Goal: Task Accomplishment & Management: Manage account settings

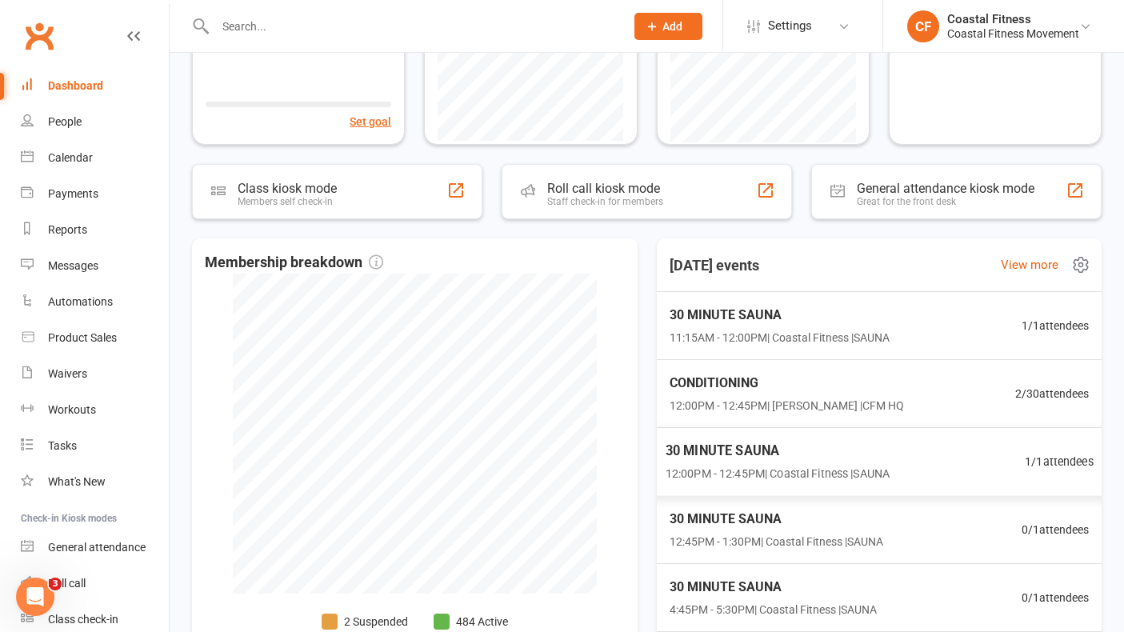
scroll to position [8, 0]
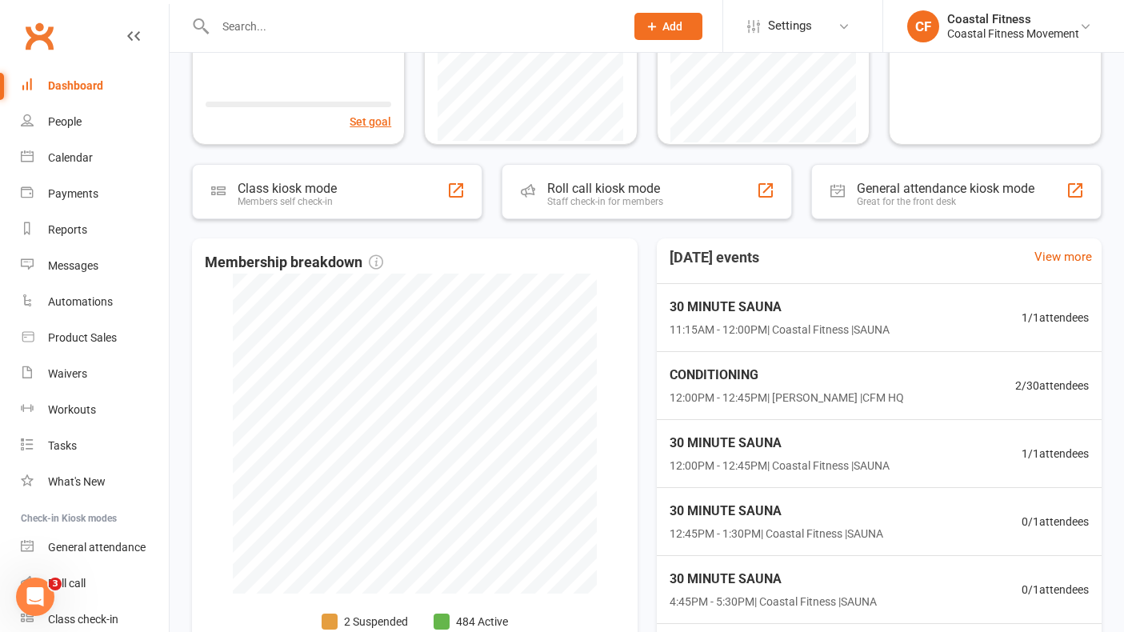
click at [365, 26] on input "text" at bounding box center [411, 26] width 403 height 22
click at [774, 506] on span "30 MINUTE SAUNA" at bounding box center [774, 511] width 218 height 21
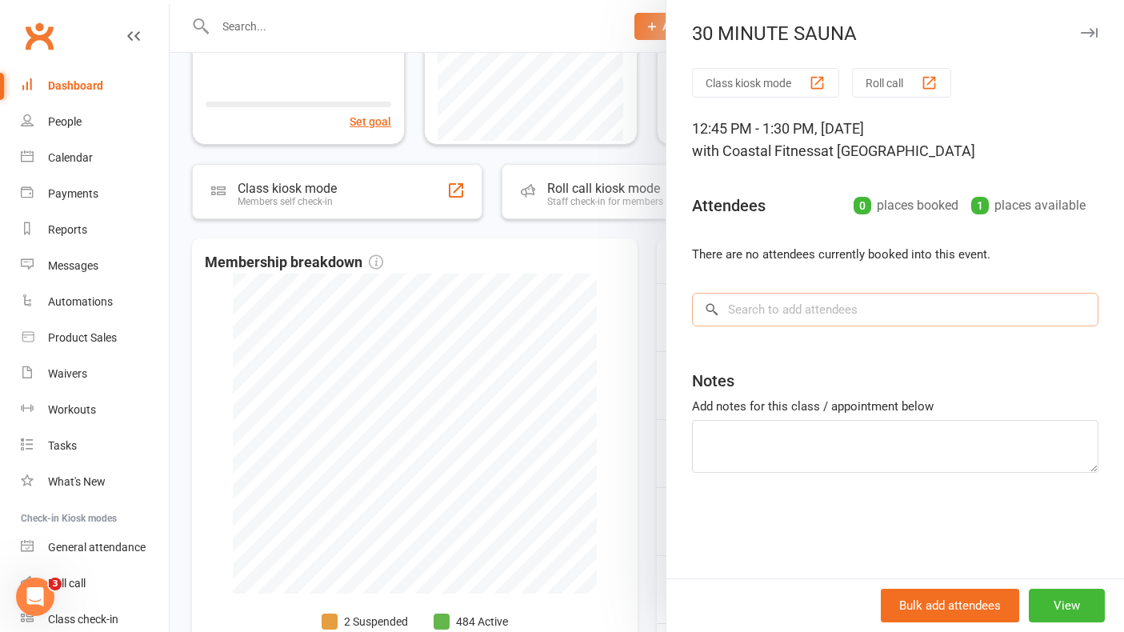
click at [784, 316] on input "search" at bounding box center [895, 310] width 406 height 34
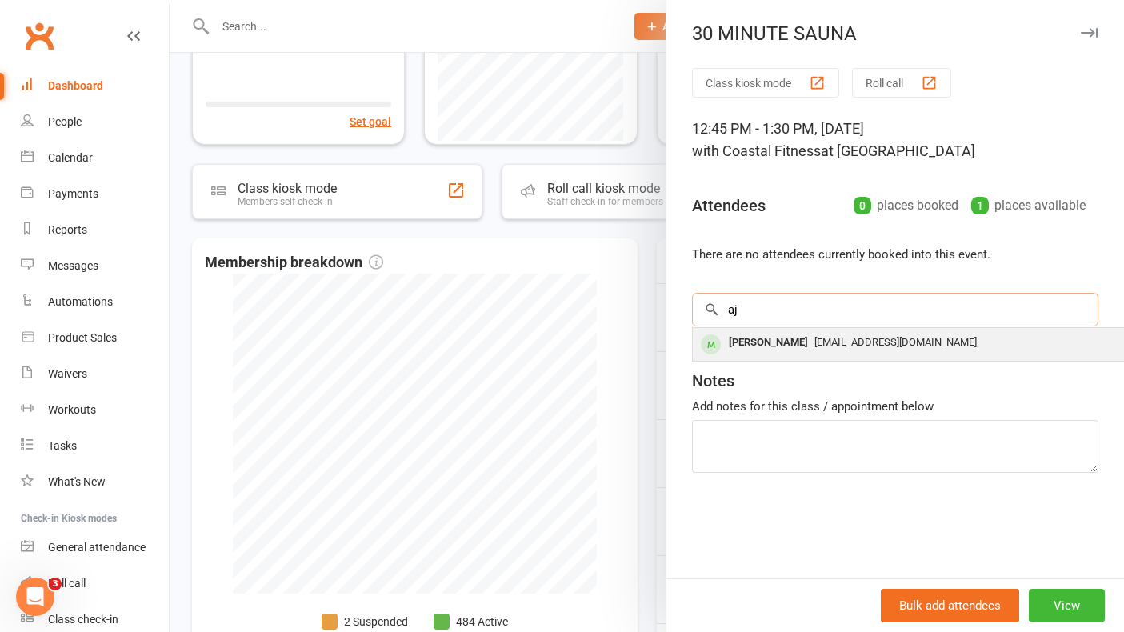
type input "aj"
click at [790, 350] on div "[EMAIL_ADDRESS][DOMAIN_NAME]" at bounding box center [932, 342] width 466 height 23
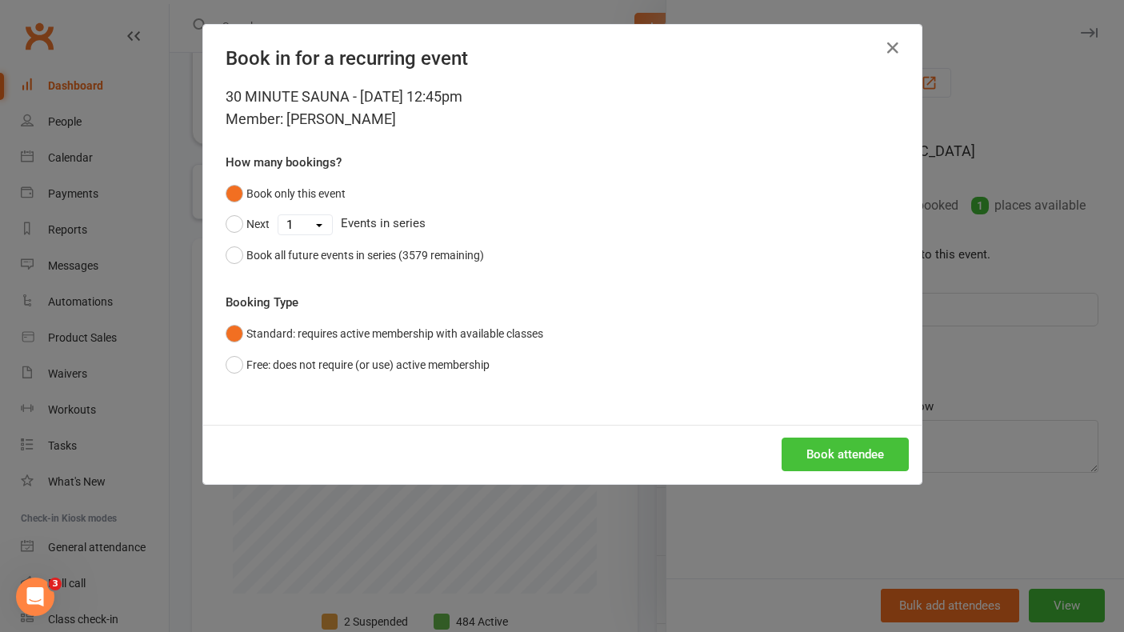
click at [838, 458] on button "Book attendee" at bounding box center [845, 455] width 127 height 34
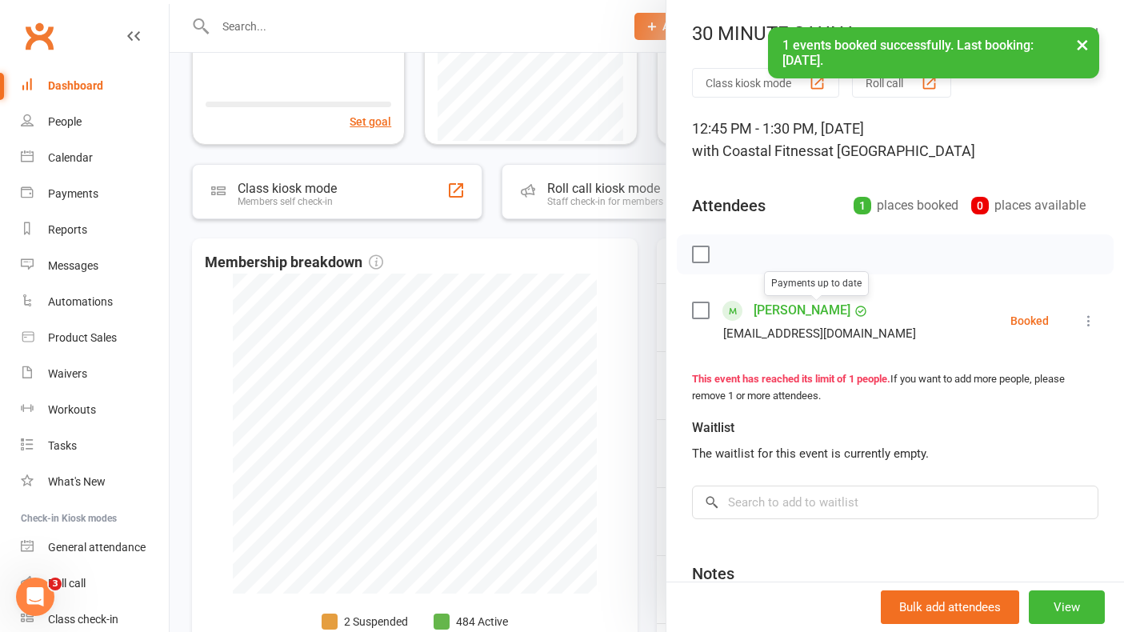
click at [774, 307] on link "[PERSON_NAME]" at bounding box center [802, 311] width 97 height 26
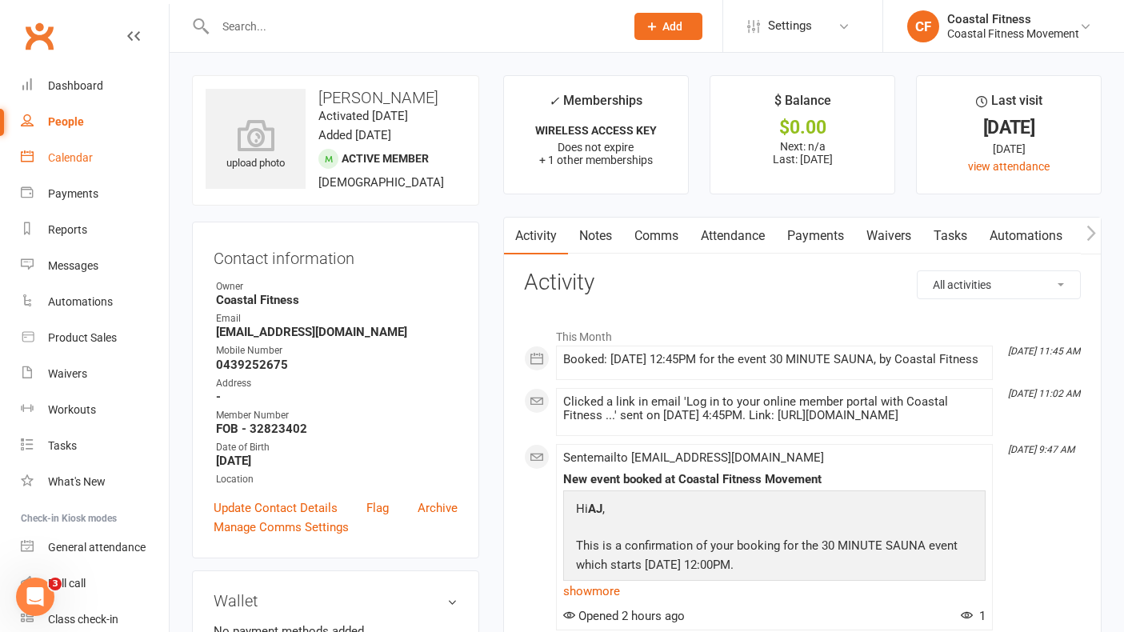
click at [60, 145] on link "Calendar" at bounding box center [95, 158] width 148 height 36
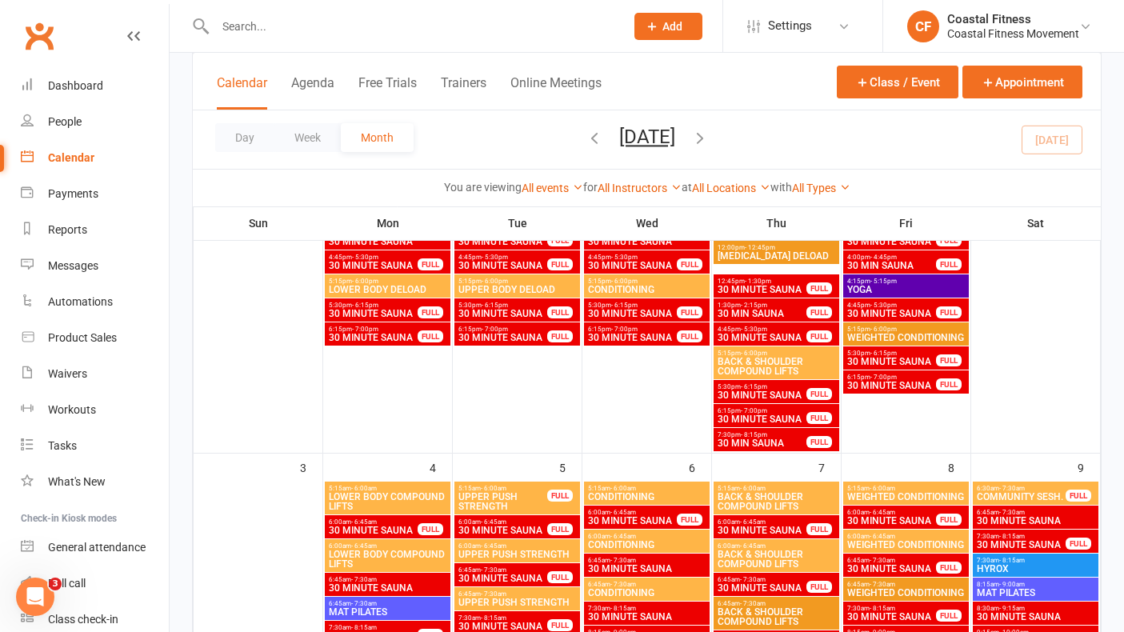
scroll to position [477, 0]
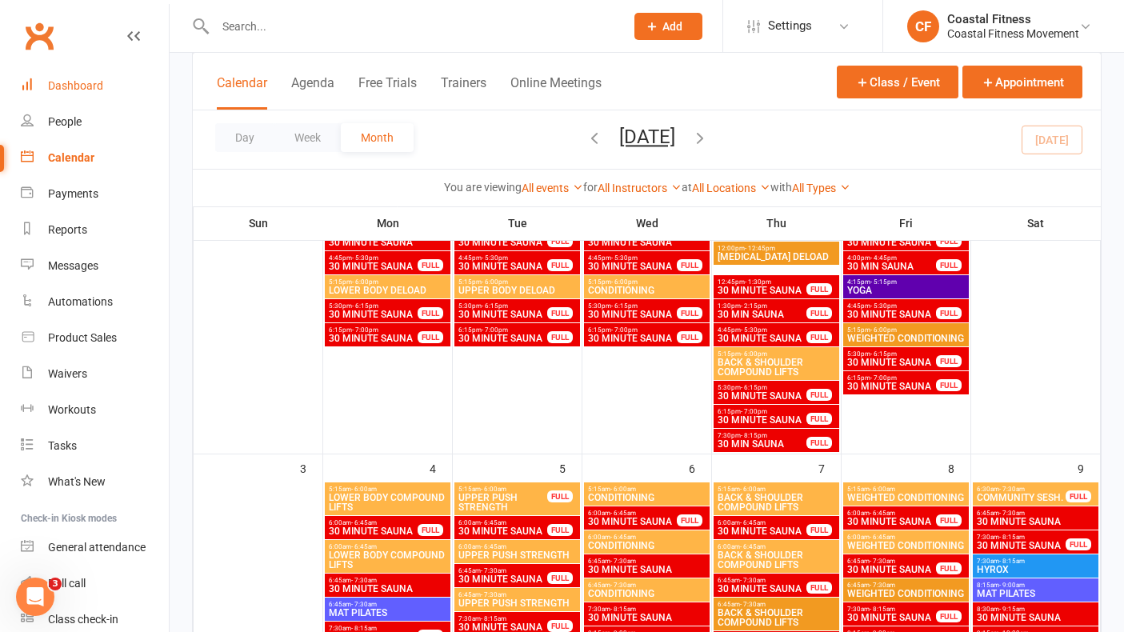
click at [57, 82] on div "Dashboard" at bounding box center [75, 85] width 55 height 13
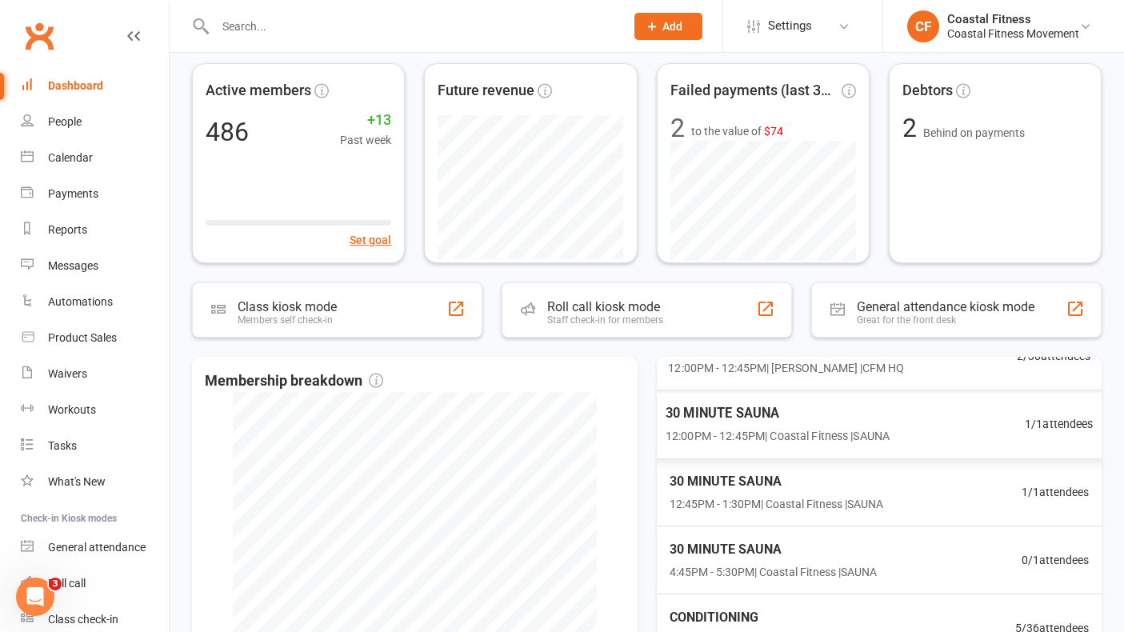
scroll to position [155, 0]
click at [774, 429] on span "12:00PM - 12:45PM | Coastal Fitness | SAUNA" at bounding box center [777, 437] width 224 height 18
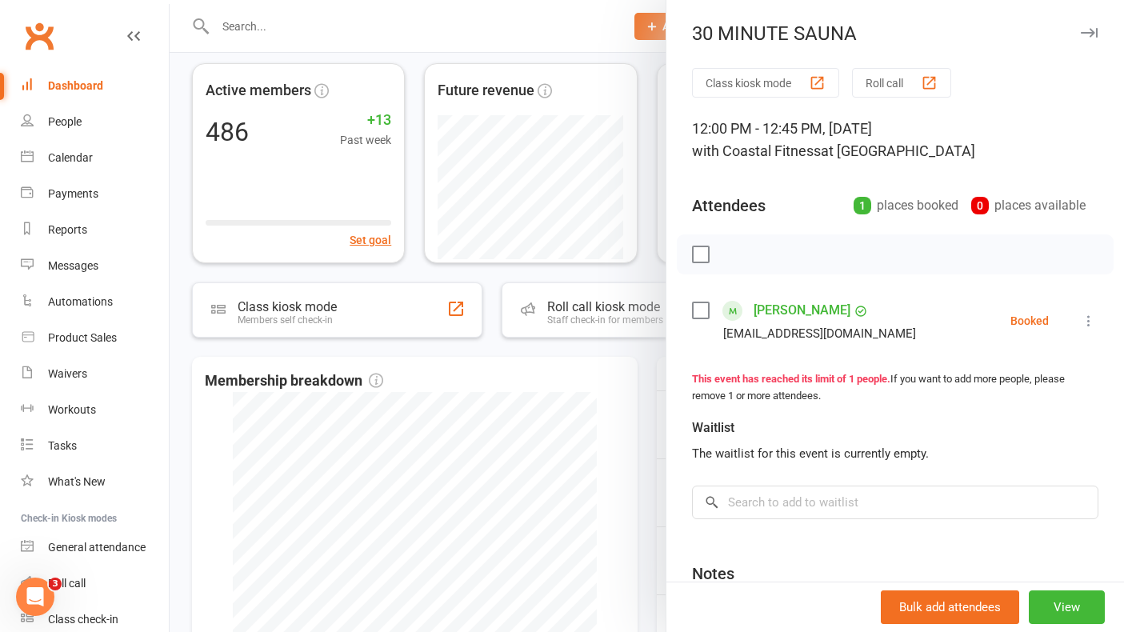
click at [1090, 33] on icon "button" at bounding box center [1089, 33] width 17 height 10
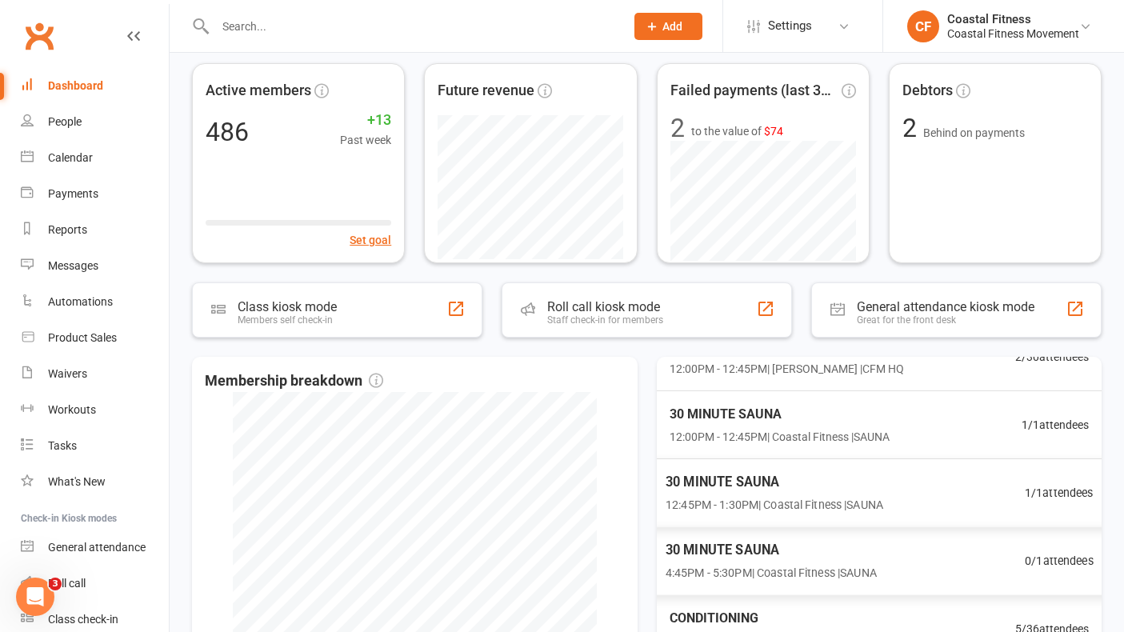
click at [740, 512] on span "12:45PM - 1:30PM | Coastal Fitness | SAUNA" at bounding box center [775, 505] width 218 height 18
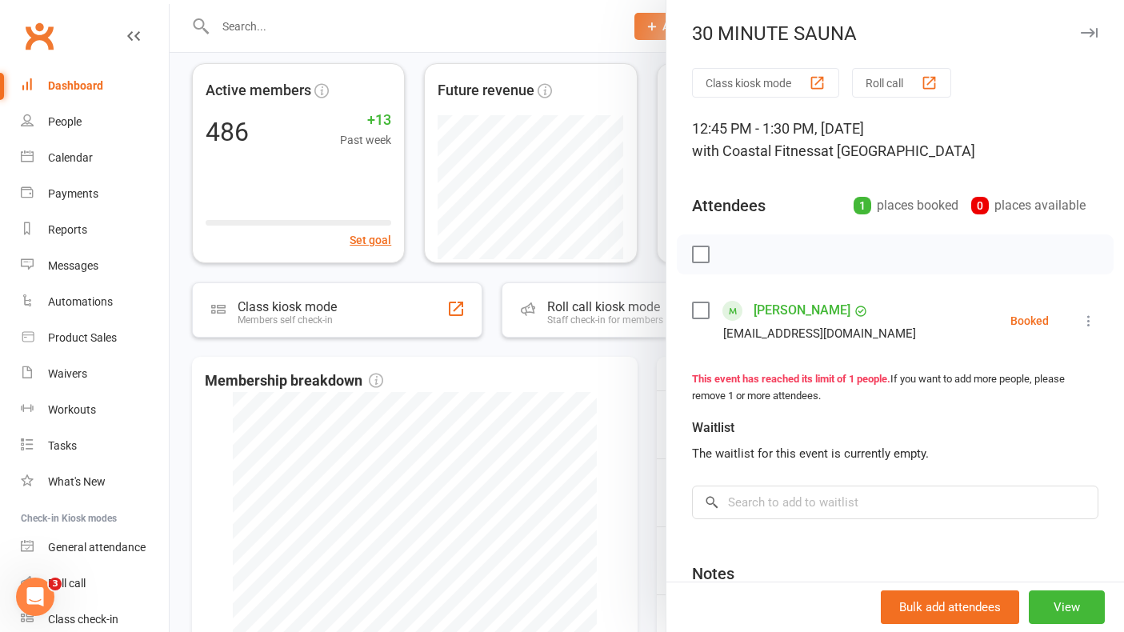
click at [1086, 318] on icon at bounding box center [1089, 321] width 16 height 16
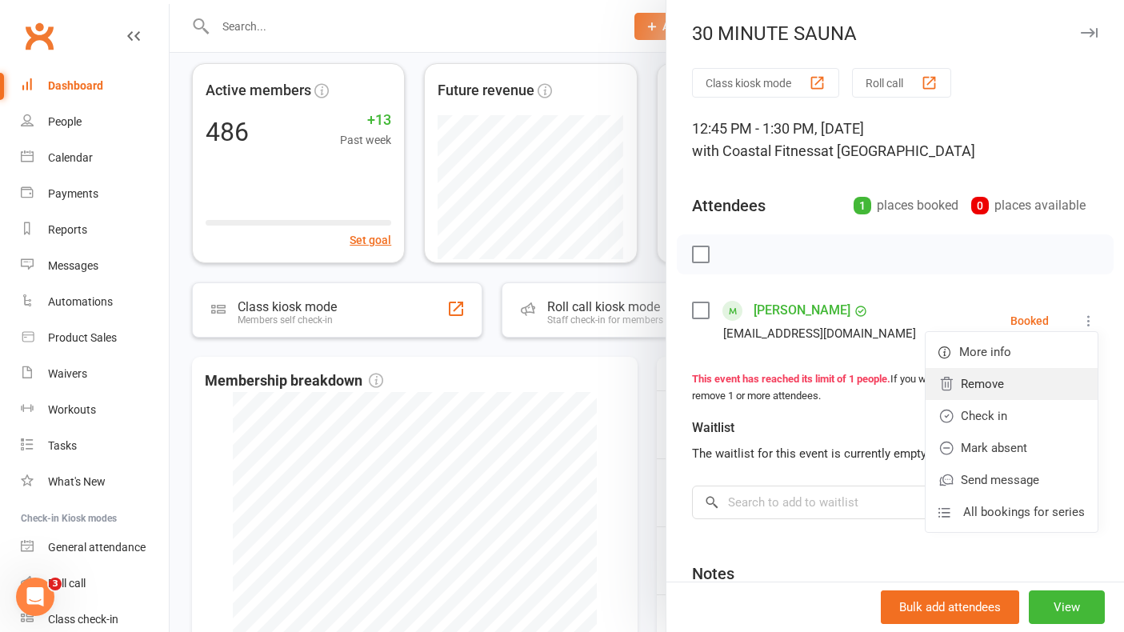
click at [999, 392] on link "Remove" at bounding box center [1012, 384] width 172 height 32
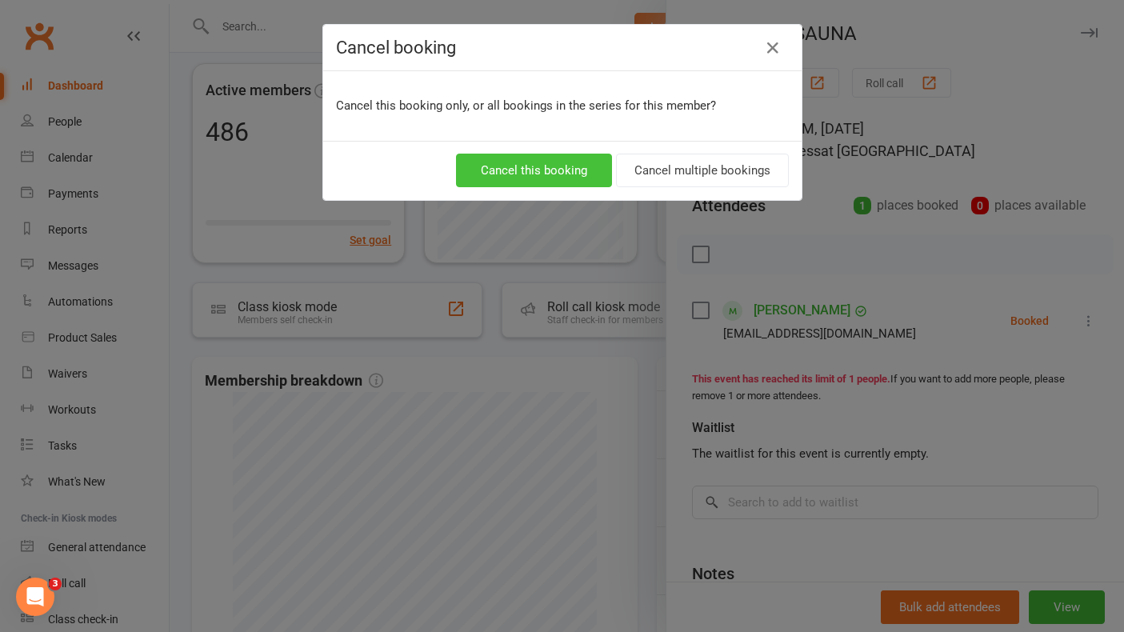
click at [554, 167] on button "Cancel this booking" at bounding box center [534, 171] width 156 height 34
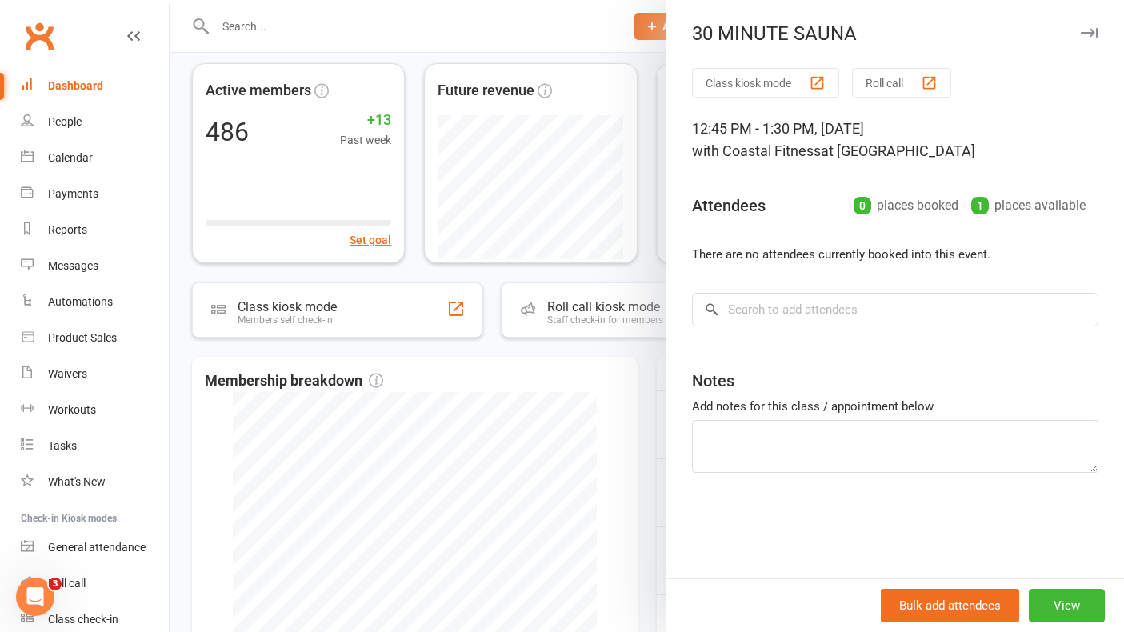
click at [1082, 35] on icon "button" at bounding box center [1089, 33] width 17 height 10
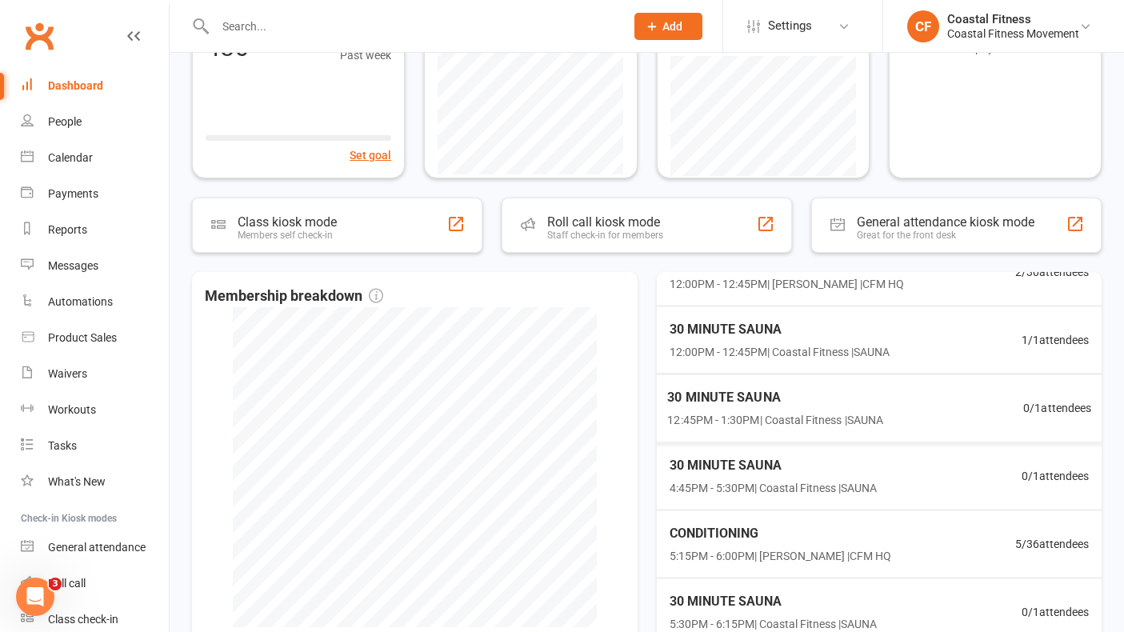
scroll to position [0, 0]
